Goal: Check status: Check status

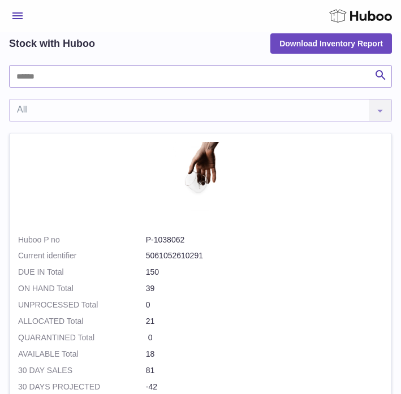
click at [10, 6] on button "Menu" at bounding box center [17, 16] width 17 height 23
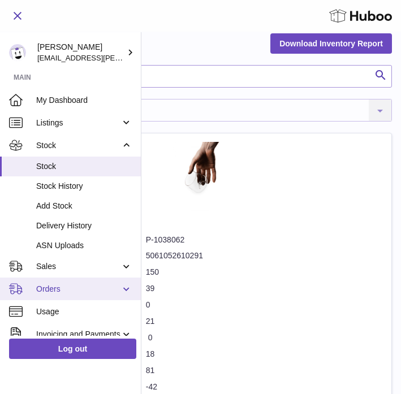
click at [56, 294] on span "Orders" at bounding box center [78, 289] width 84 height 11
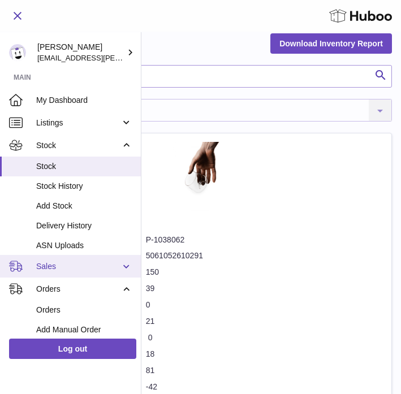
click at [54, 267] on span "Sales" at bounding box center [78, 266] width 84 height 11
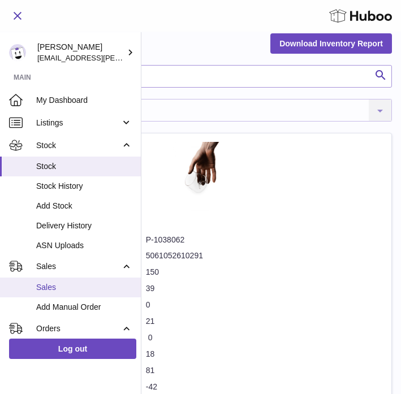
click at [51, 290] on span "Sales" at bounding box center [84, 287] width 96 height 11
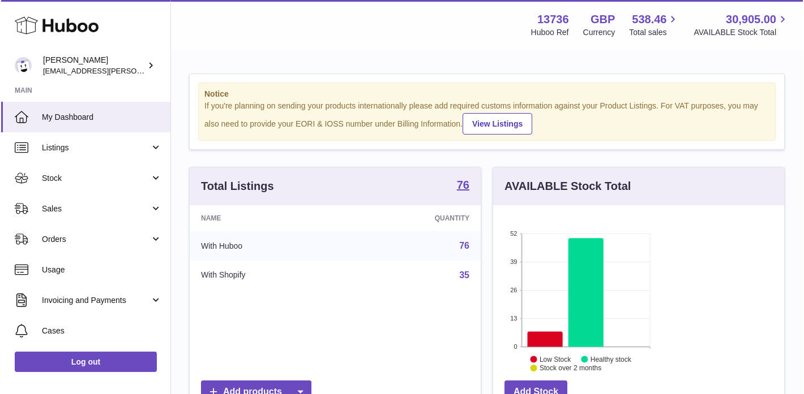
scroll to position [177, 292]
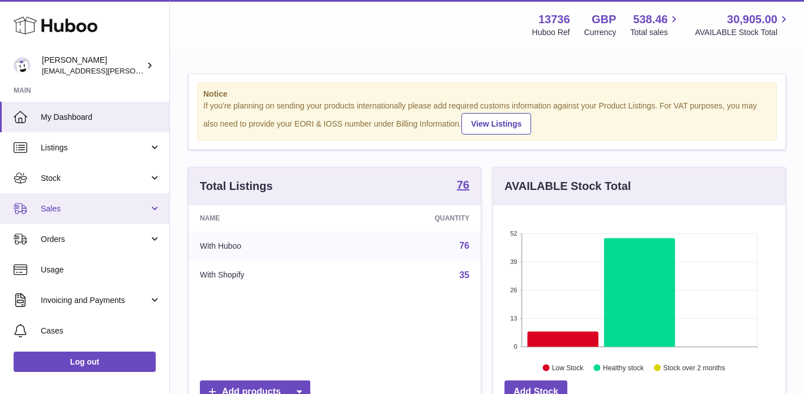
click at [53, 201] on link "Sales" at bounding box center [84, 209] width 169 height 31
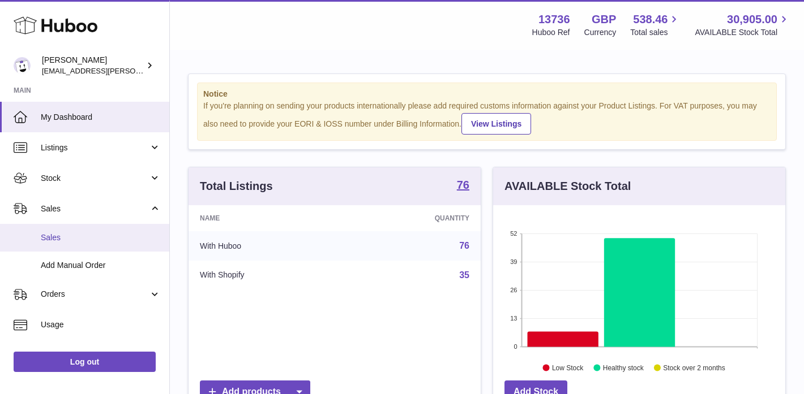
click at [53, 236] on span "Sales" at bounding box center [101, 238] width 120 height 11
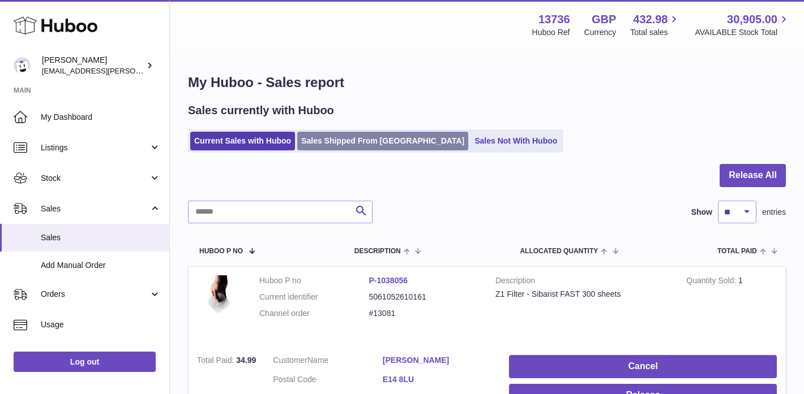
click at [337, 140] on link "Sales Shipped From Huboo" at bounding box center [382, 141] width 171 height 19
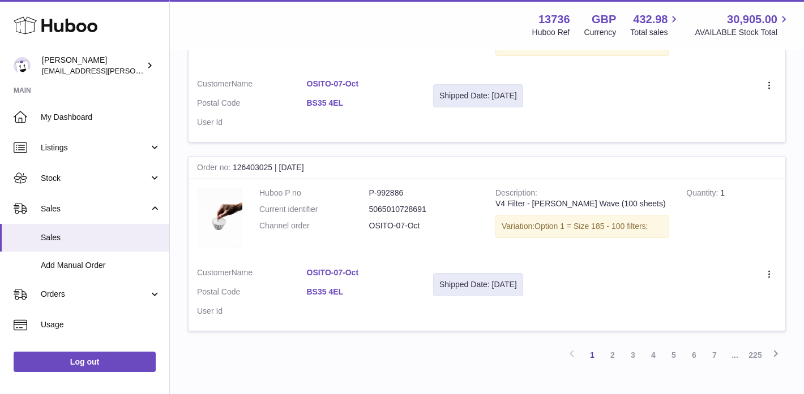
scroll to position [1873, 0]
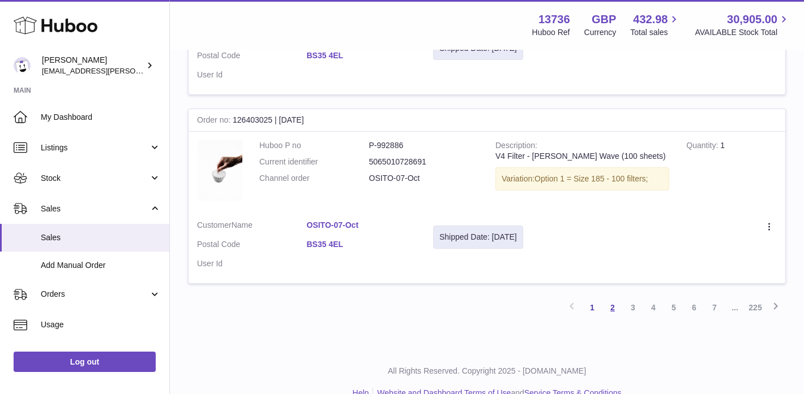
click at [616, 298] on link "2" at bounding box center [612, 308] width 20 height 20
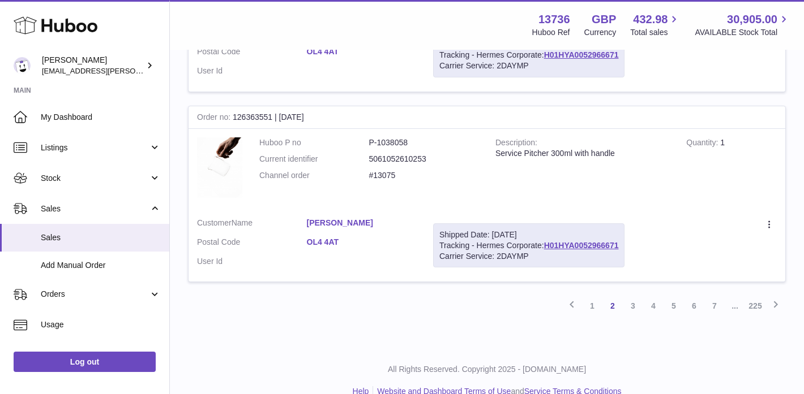
scroll to position [1882, 0]
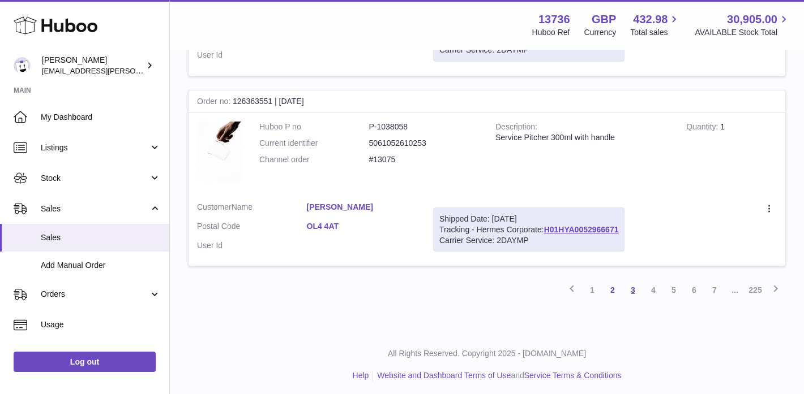
click at [634, 289] on link "3" at bounding box center [633, 290] width 20 height 20
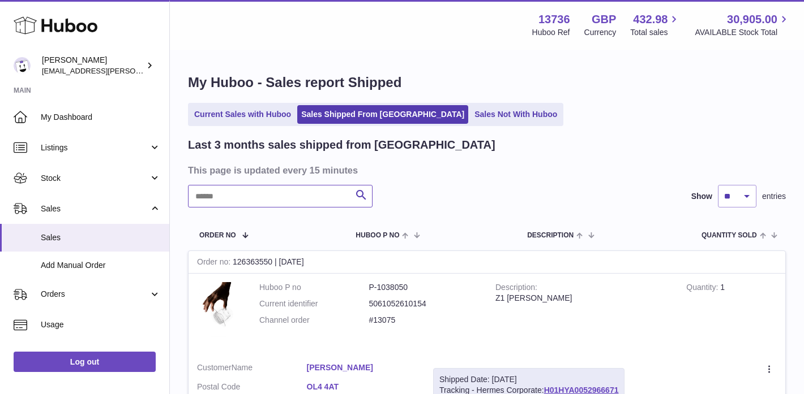
click at [241, 195] on input "text" at bounding box center [280, 196] width 184 height 23
paste input "**********"
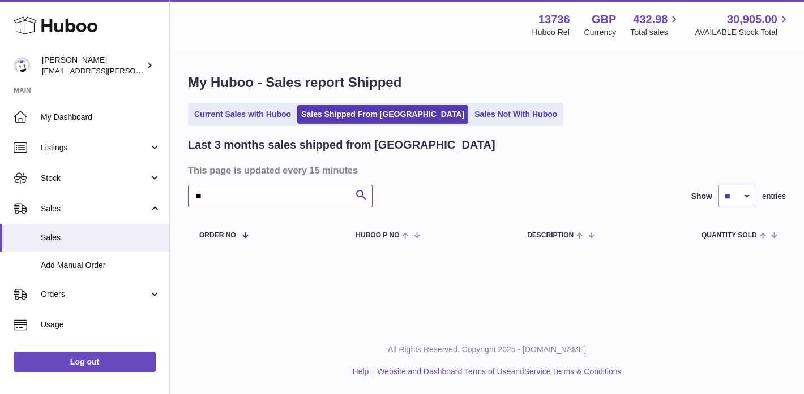
type input "*"
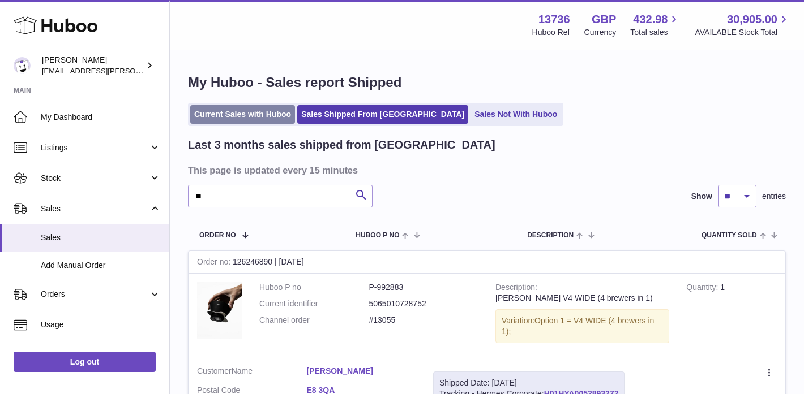
click at [238, 113] on link "Current Sales with Huboo" at bounding box center [242, 114] width 105 height 19
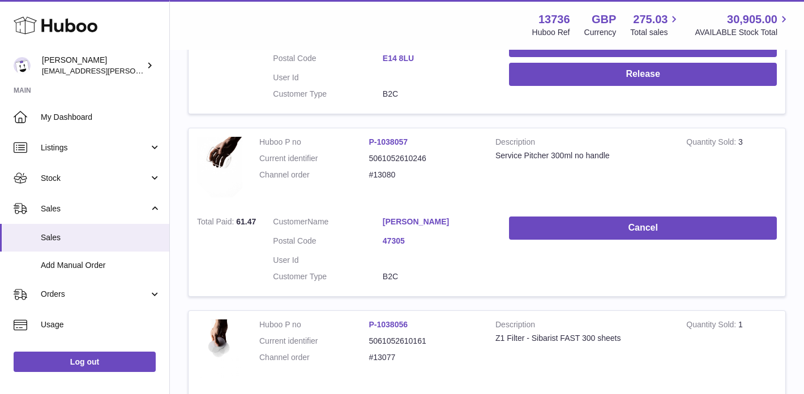
scroll to position [81, 0]
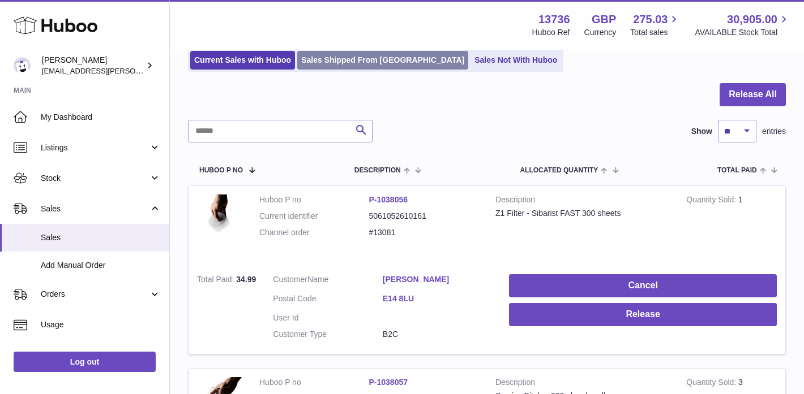
click at [375, 57] on link "Sales Shipped From [GEOGRAPHIC_DATA]" at bounding box center [382, 60] width 171 height 19
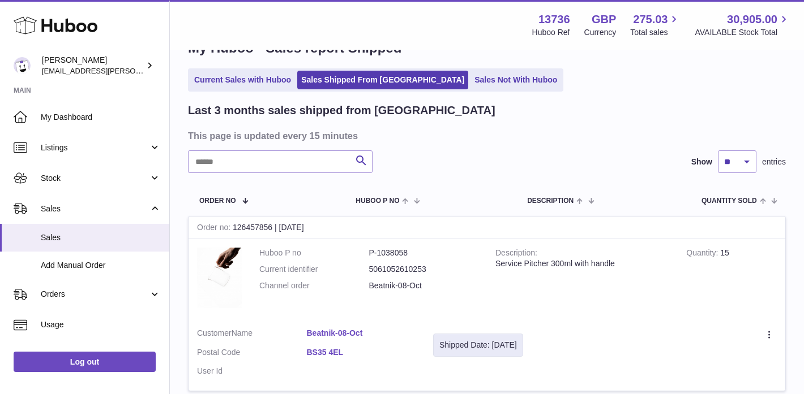
scroll to position [117, 0]
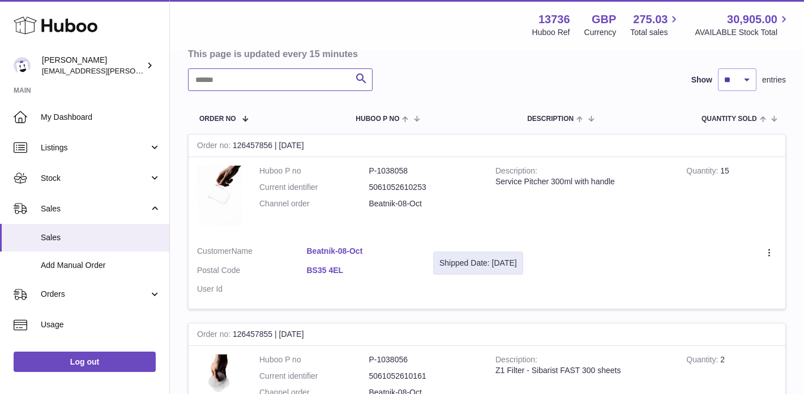
click at [242, 75] on input "text" at bounding box center [280, 79] width 184 height 23
paste input "**********"
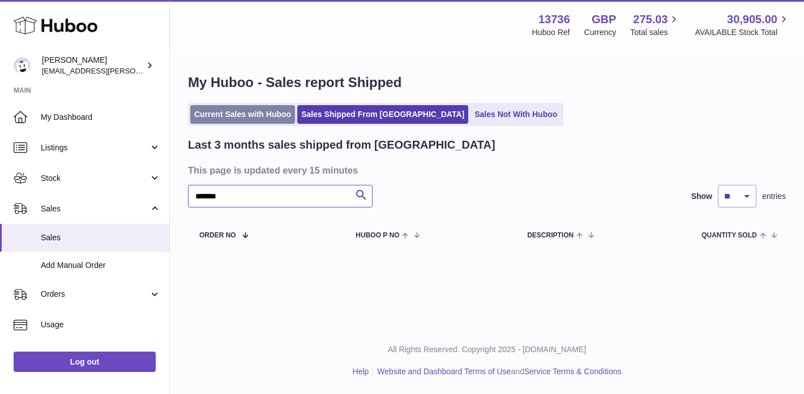
type input "******"
click at [243, 111] on link "Current Sales with Huboo" at bounding box center [242, 114] width 105 height 19
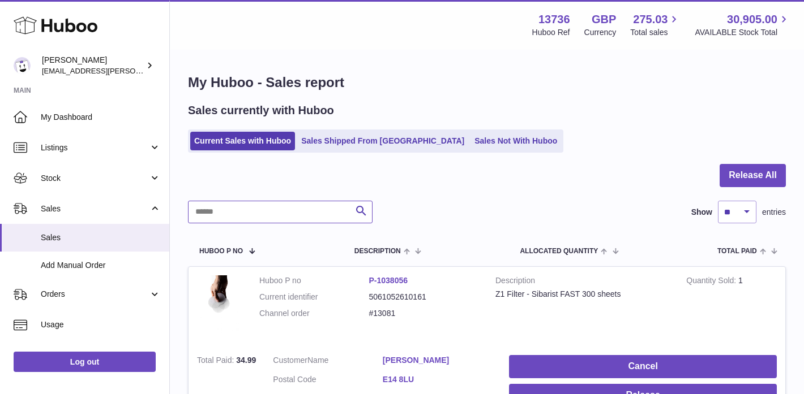
click at [240, 222] on input "text" at bounding box center [280, 212] width 184 height 23
paste input "**********"
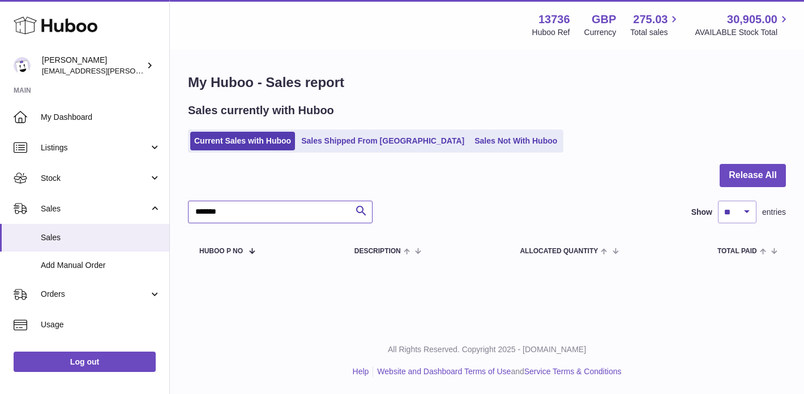
type input "******"
